Goal: Task Accomplishment & Management: Manage account settings

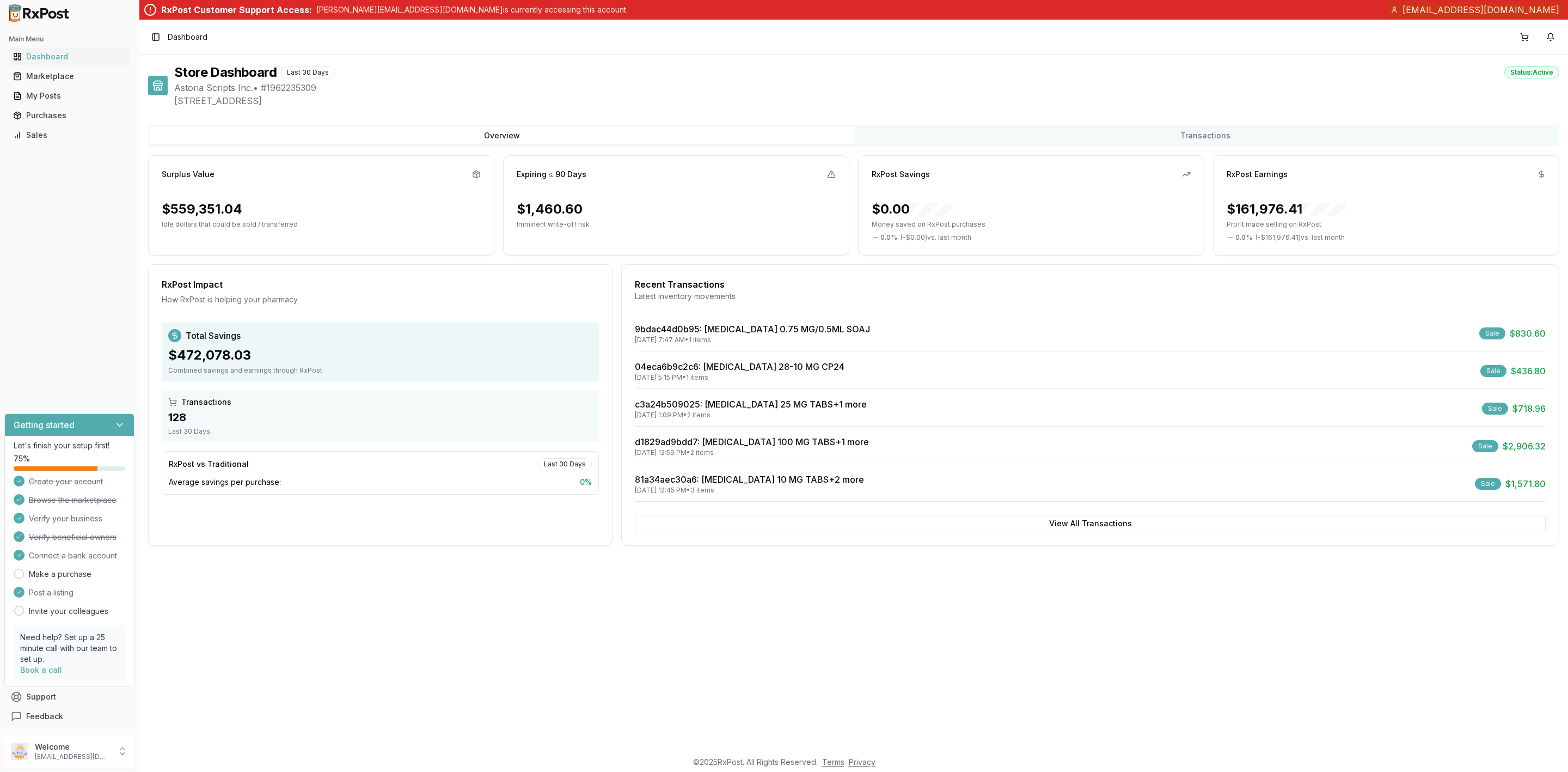
click at [77, 752] on p "[EMAIL_ADDRESS][DOMAIN_NAME]" at bounding box center [73, 756] width 76 height 8
click at [216, 662] on span "Store Settings" at bounding box center [198, 665] width 103 height 11
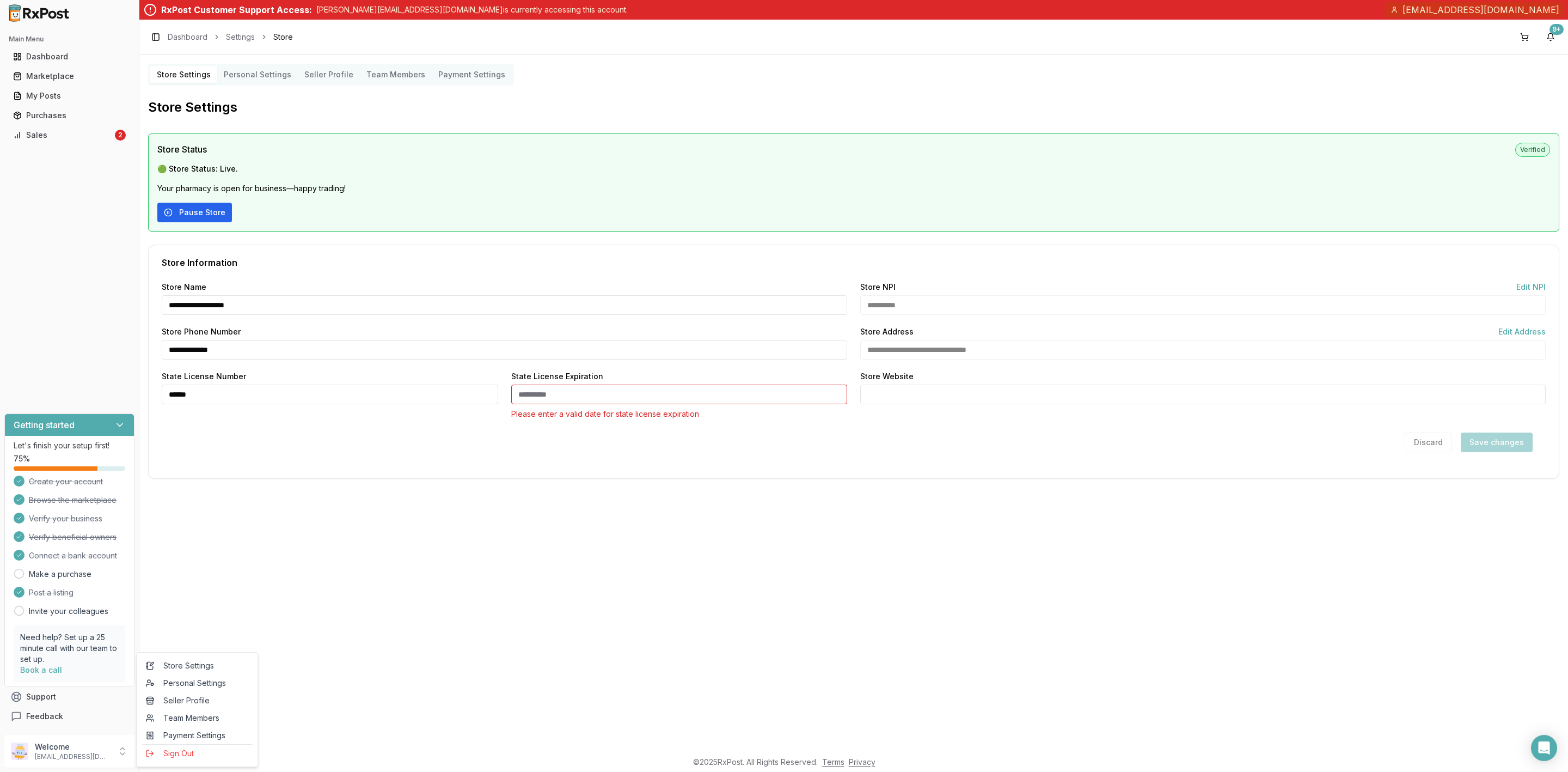
click at [192, 223] on button "Pause Store" at bounding box center [194, 213] width 74 height 20
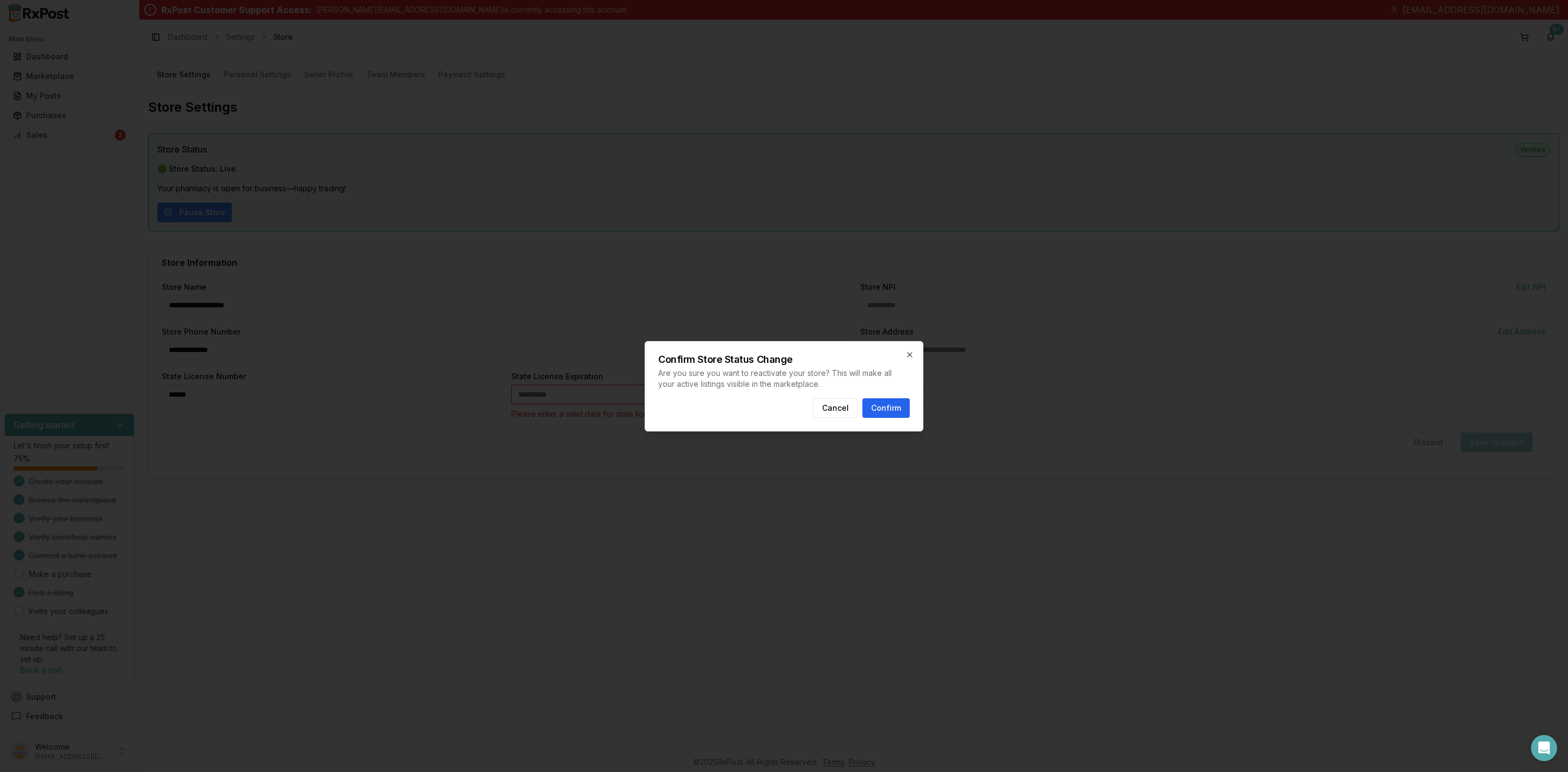
click at [899, 409] on button "Confirm" at bounding box center [886, 408] width 48 height 20
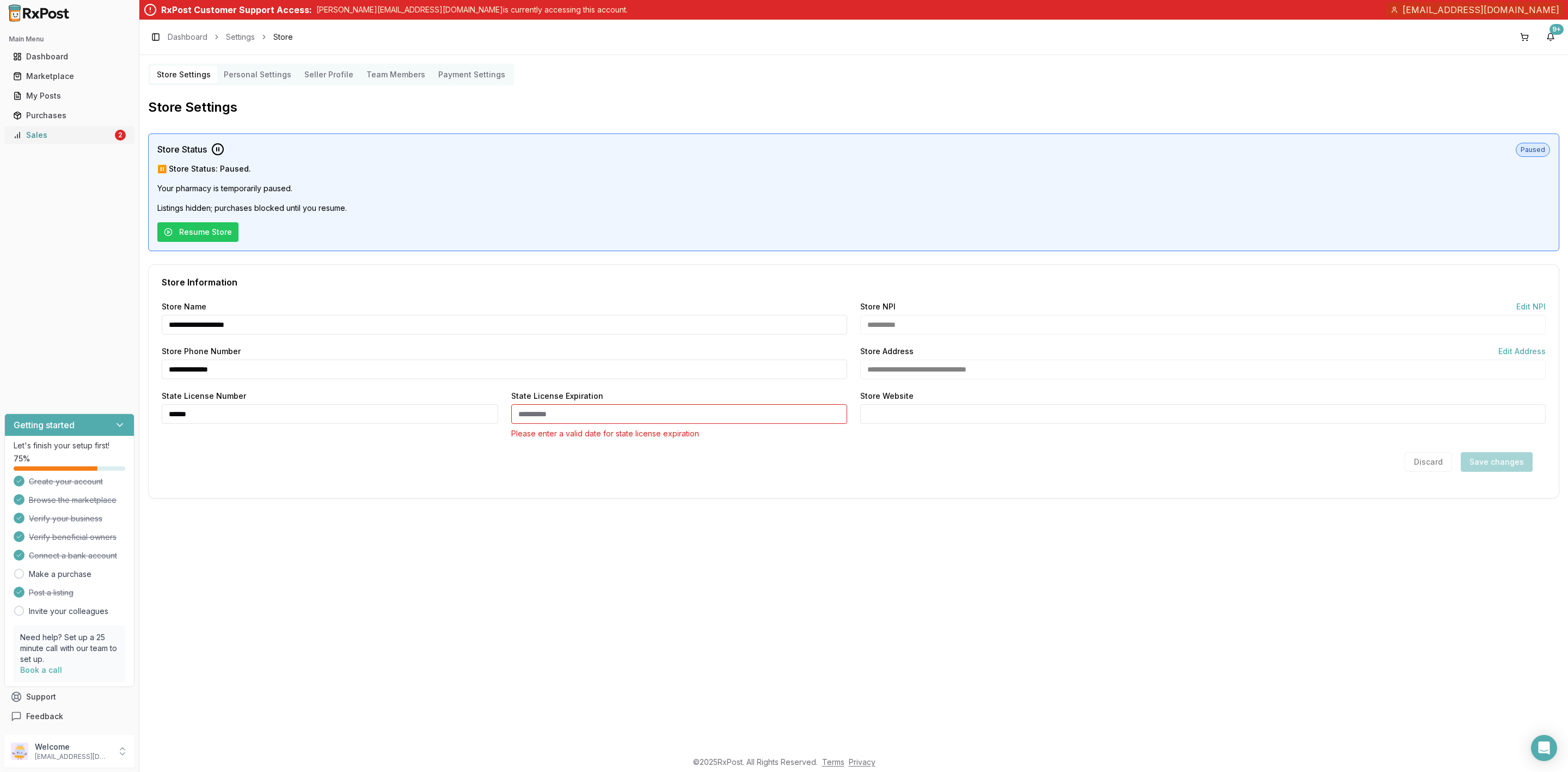
click at [63, 139] on div "Sales" at bounding box center [63, 134] width 100 height 11
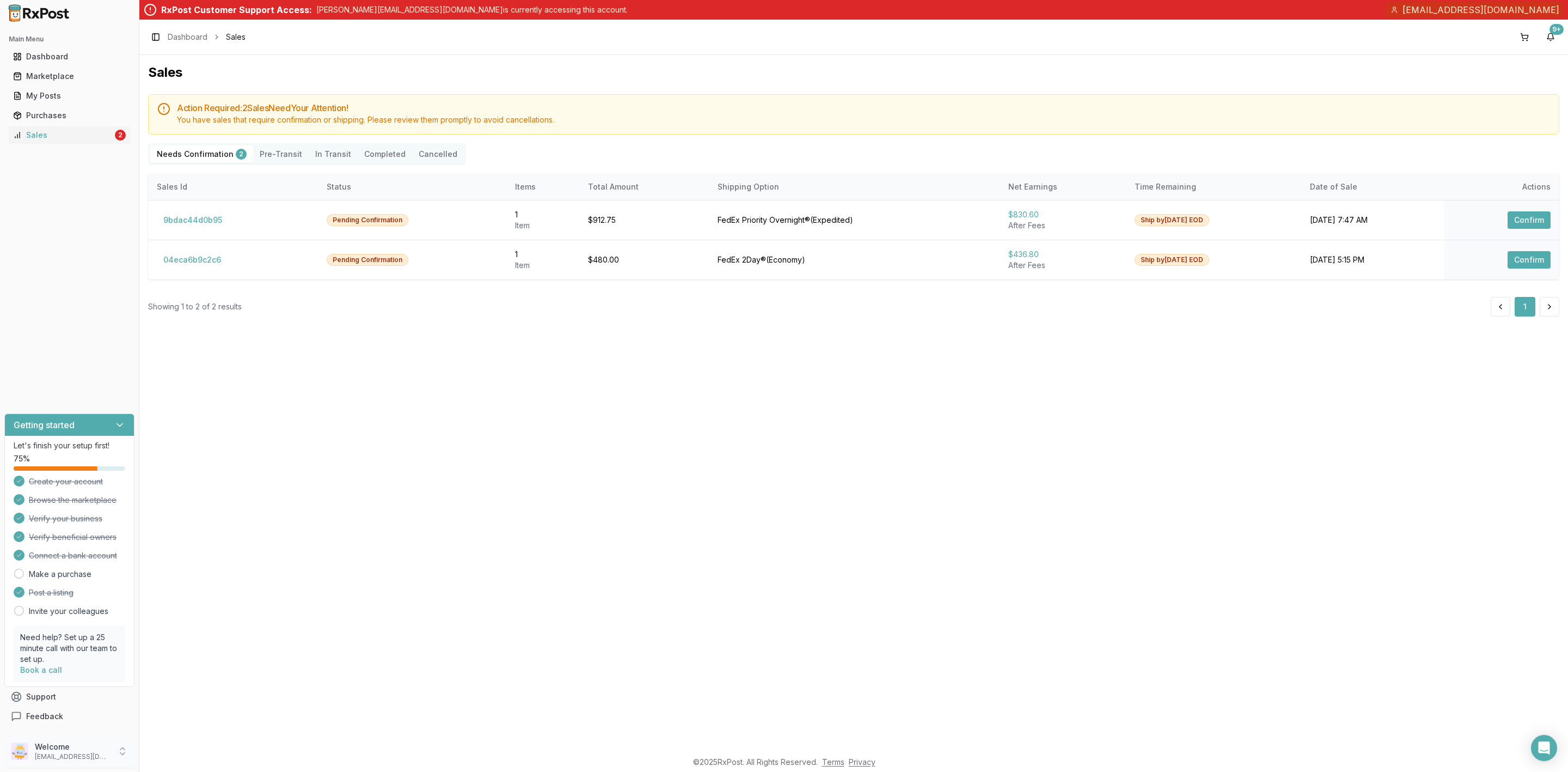
click at [61, 757] on p "[EMAIL_ADDRESS][DOMAIN_NAME]" at bounding box center [73, 756] width 76 height 8
click at [203, 753] on span "Sign Out" at bounding box center [198, 753] width 103 height 11
